Goal: Information Seeking & Learning: Learn about a topic

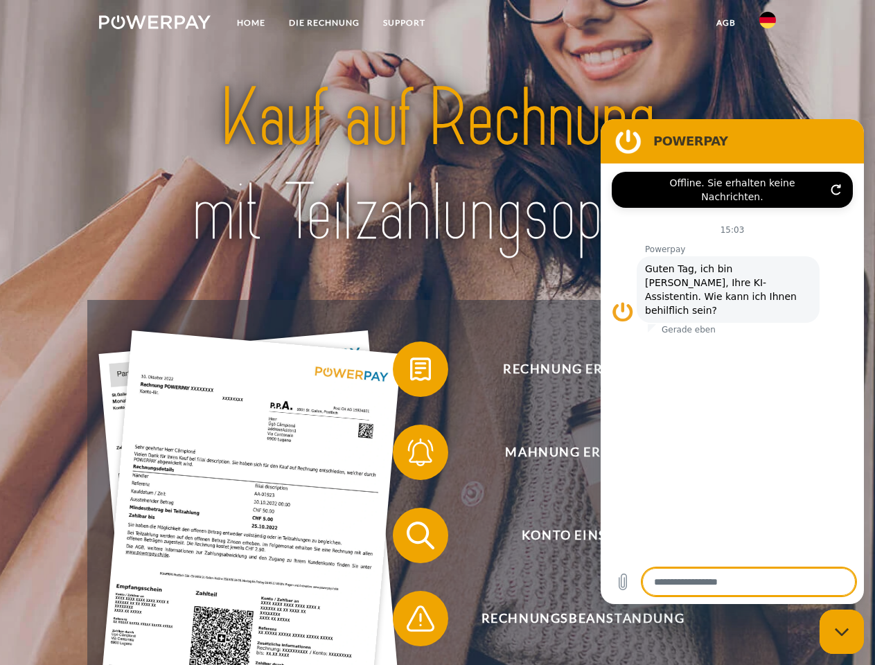
click at [155, 24] on img at bounding box center [155, 22] width 112 height 14
click at [768, 24] on img at bounding box center [768, 20] width 17 height 17
click at [726, 23] on link "agb" at bounding box center [726, 22] width 43 height 25
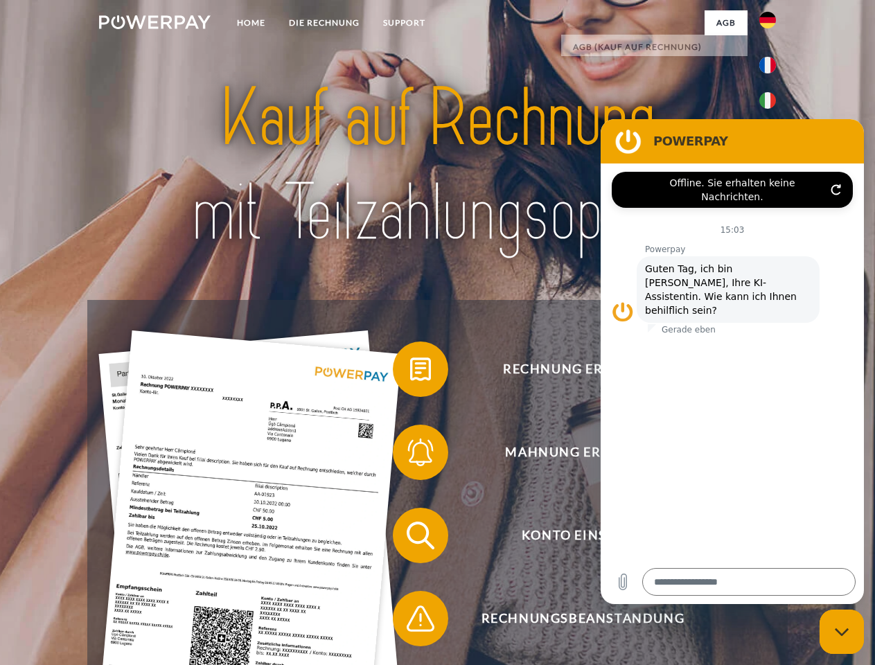
click at [410, 372] on span at bounding box center [399, 369] width 69 height 69
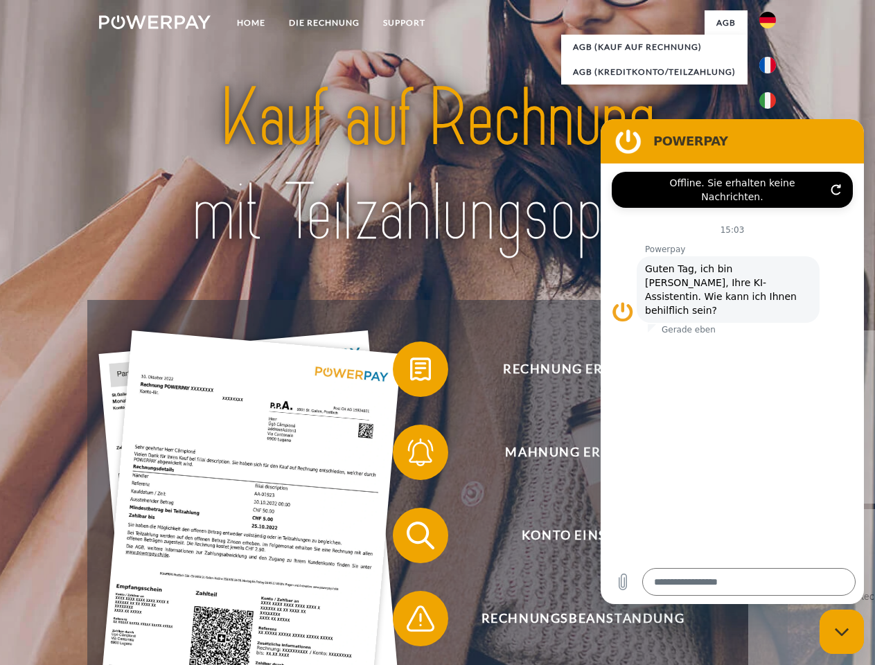
click at [410, 455] on span at bounding box center [399, 452] width 69 height 69
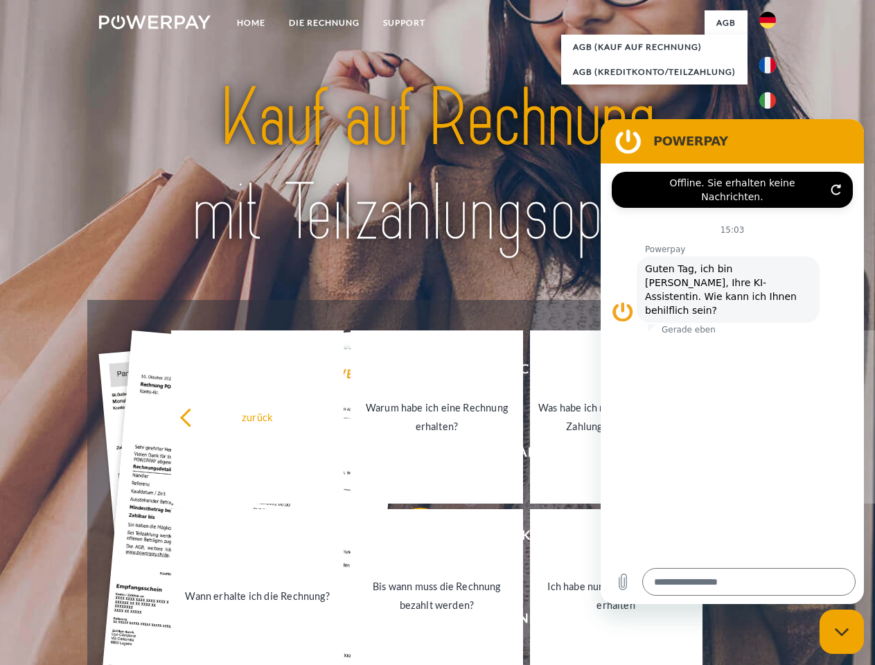
click at [410, 539] on link "Bis wann muss die Rechnung bezahlt werden?" at bounding box center [437, 595] width 173 height 173
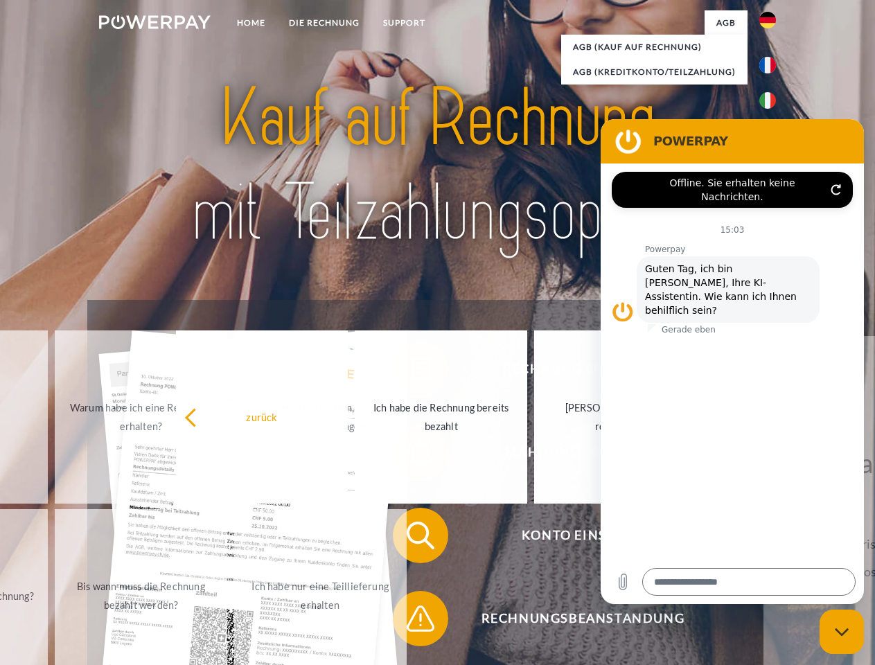
click at [410, 622] on span at bounding box center [399, 618] width 69 height 69
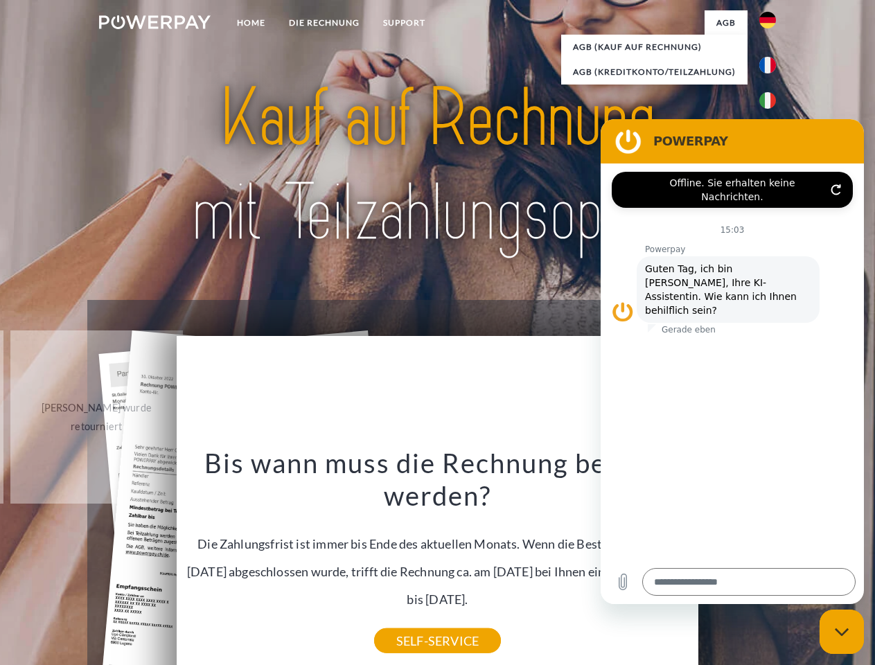
click at [842, 632] on icon "Messaging-Fenster schließen" at bounding box center [842, 632] width 15 height 9
type textarea "*"
